Goal: Navigation & Orientation: Find specific page/section

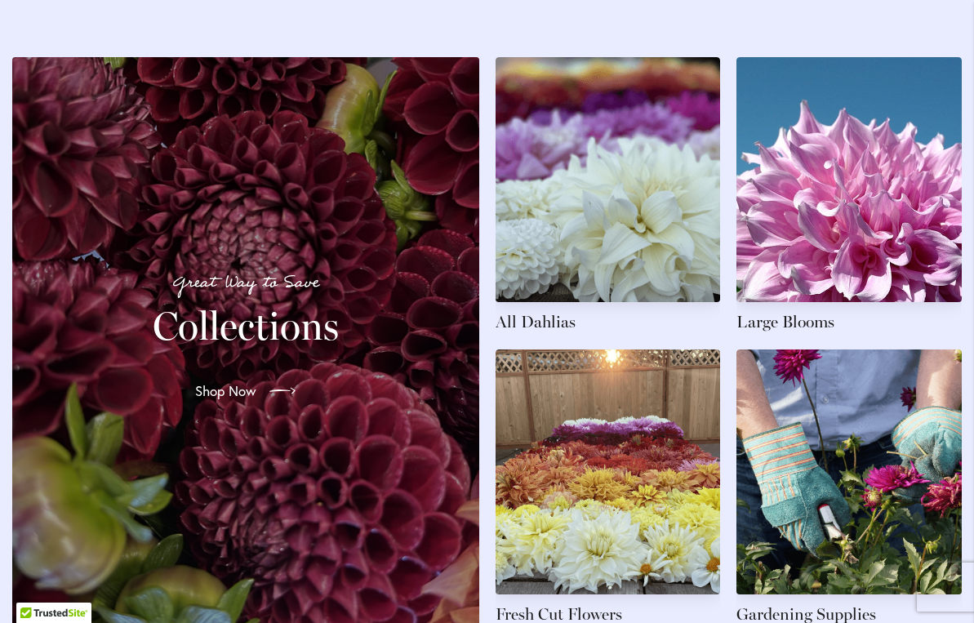
scroll to position [2372, 0]
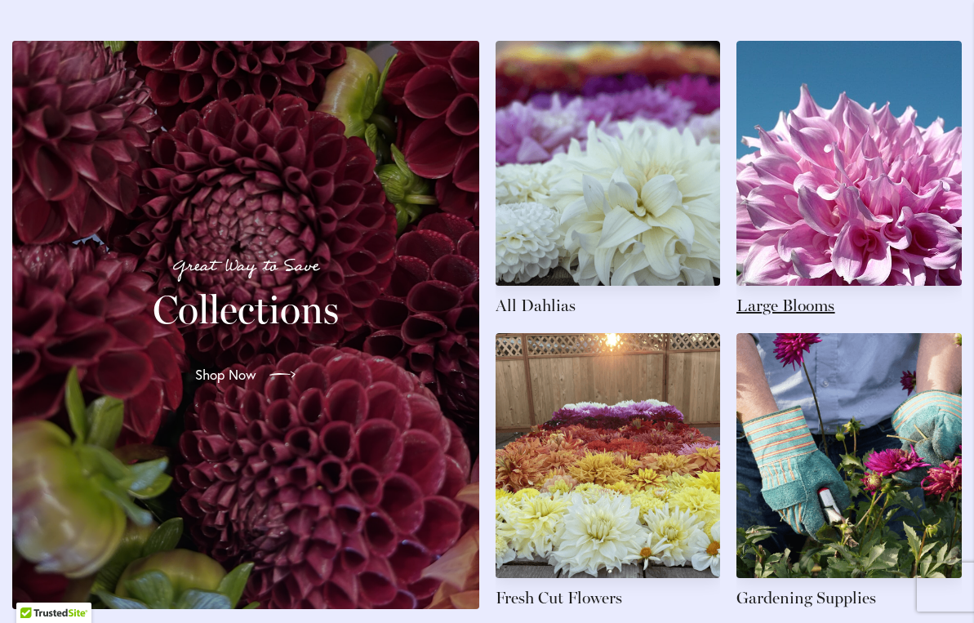
click at [828, 140] on link at bounding box center [849, 179] width 225 height 276
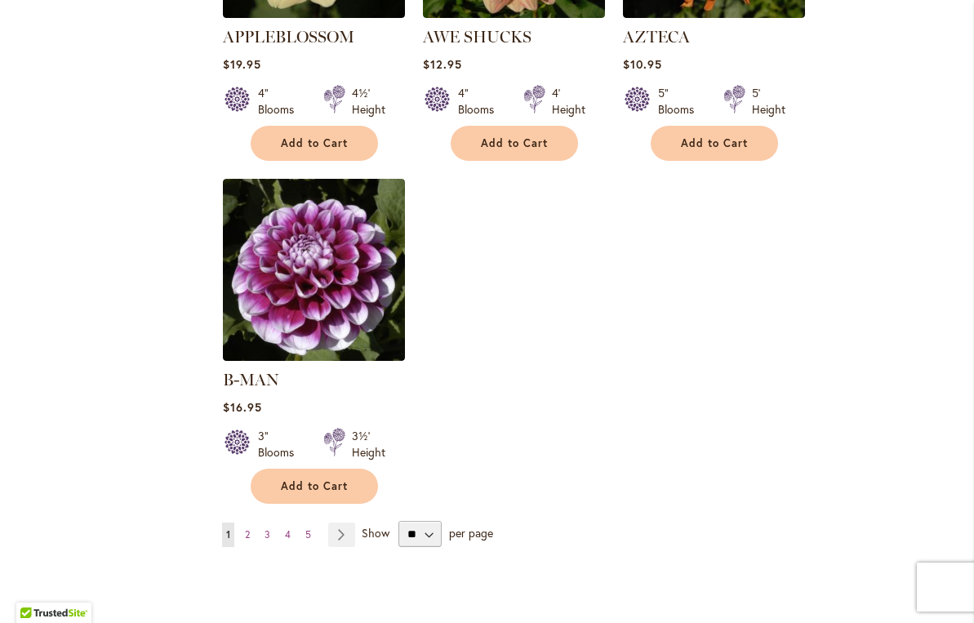
scroll to position [1970, 0]
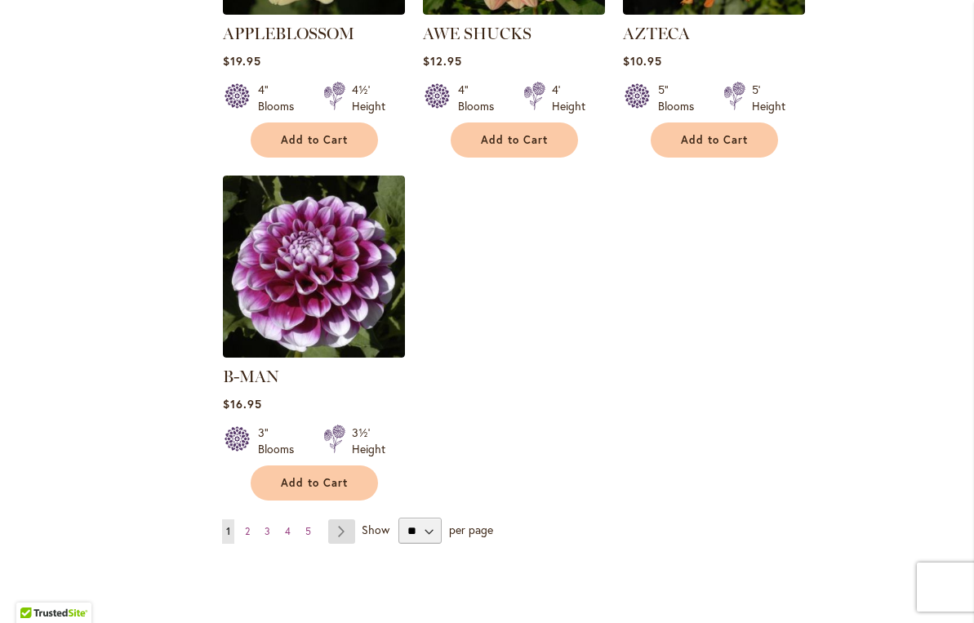
click at [346, 519] on link "Page Next" at bounding box center [341, 531] width 27 height 24
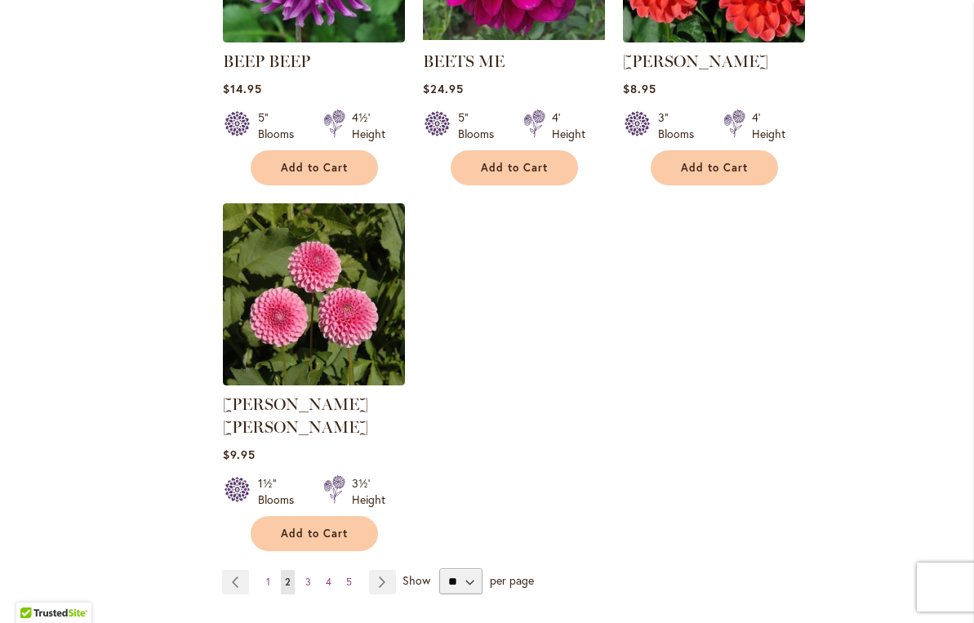
scroll to position [1920, 0]
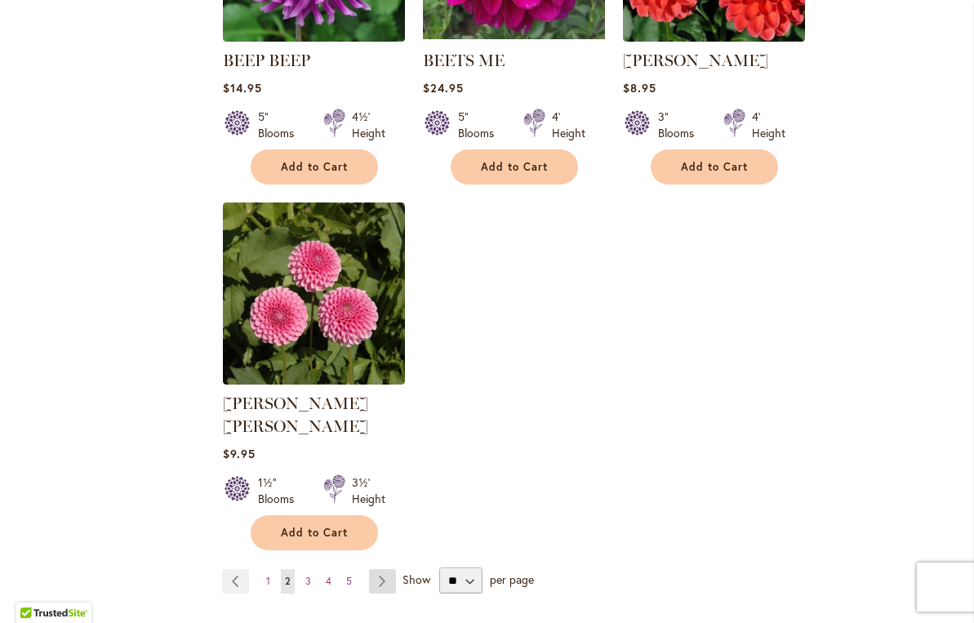
click at [381, 569] on link "Page Next" at bounding box center [382, 581] width 27 height 24
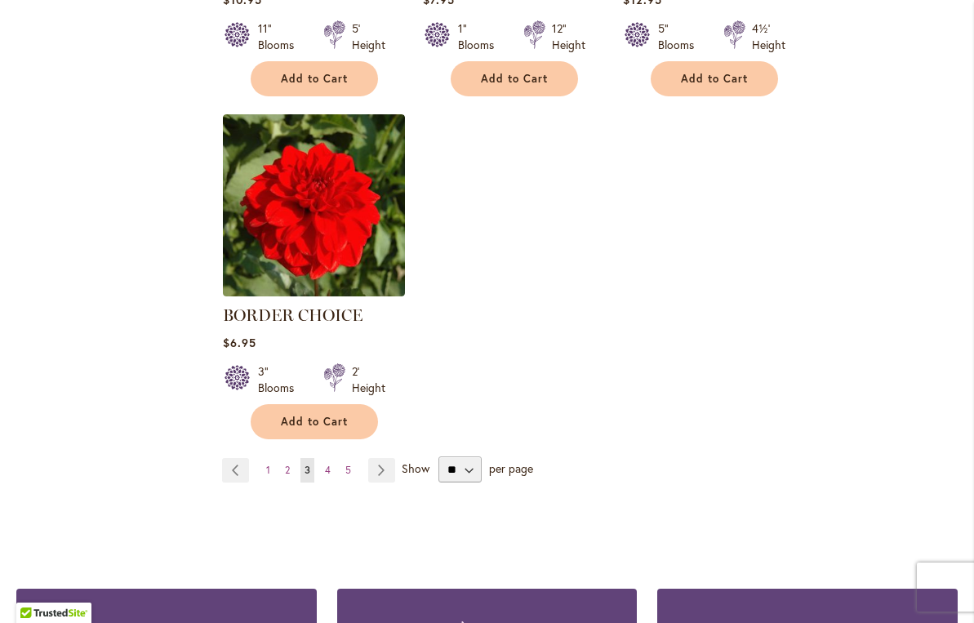
scroll to position [2025, 0]
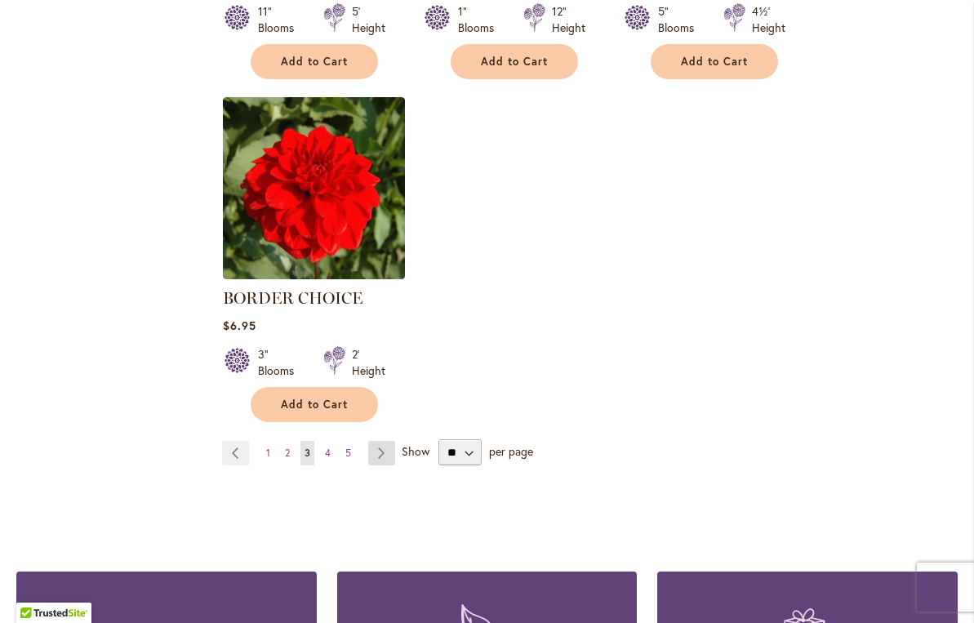
click at [381, 454] on link "Page Next" at bounding box center [381, 453] width 27 height 24
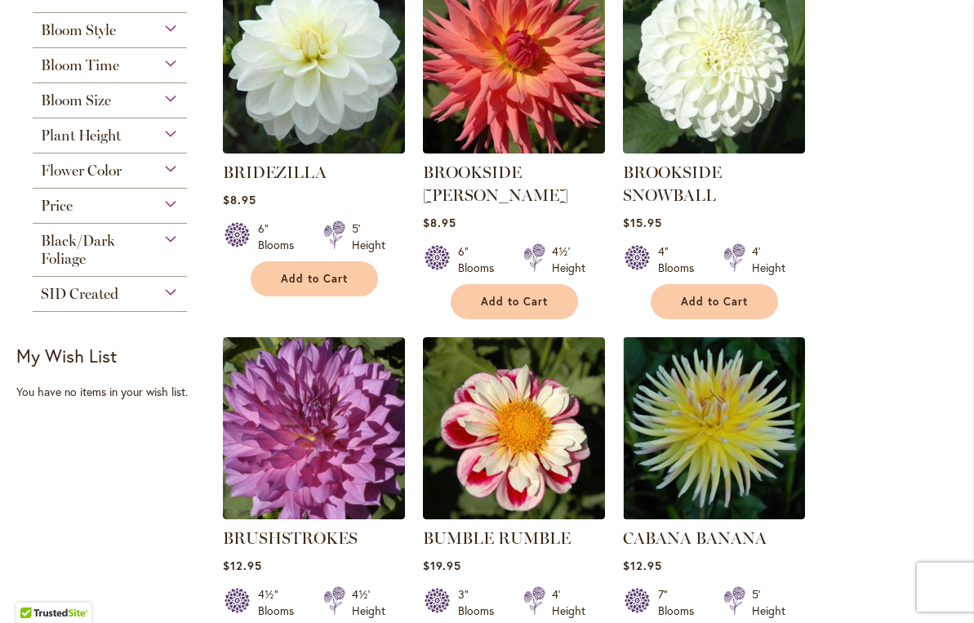
scroll to position [782, 0]
